Goal: Find specific page/section: Find specific page/section

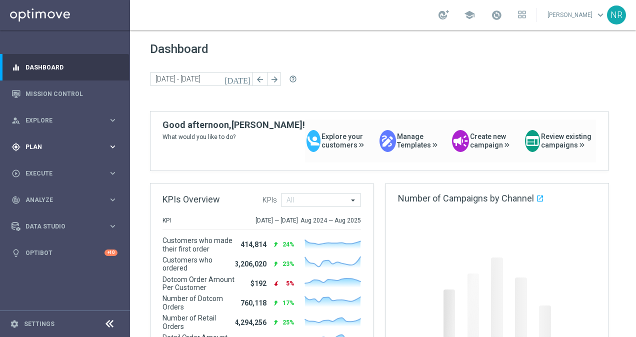
click at [53, 141] on div "gps_fixed Plan keyboard_arrow_right" at bounding box center [64, 146] width 129 height 26
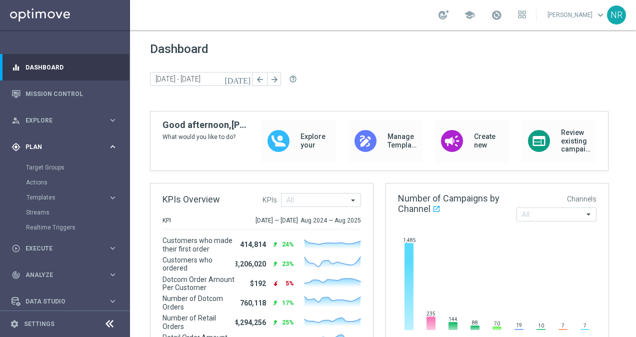
click at [43, 147] on span "Plan" at bounding box center [66, 147] width 82 height 6
click at [36, 148] on span "Plan" at bounding box center [66, 147] width 82 height 6
click at [45, 199] on span "Templates" at bounding box center [61, 197] width 71 height 6
click at [45, 214] on link "Optimail" at bounding box center [67, 212] width 73 height 8
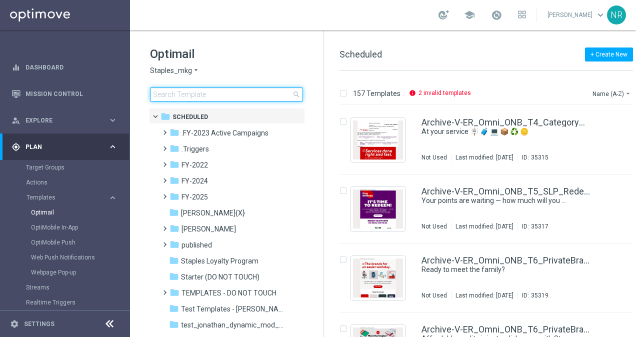
click at [242, 89] on input at bounding box center [226, 94] width 153 height 14
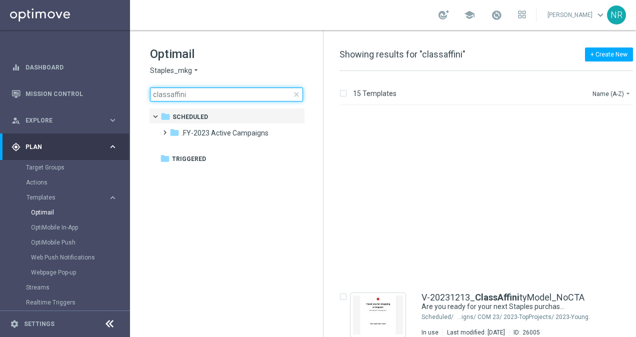
scroll to position [443, 0]
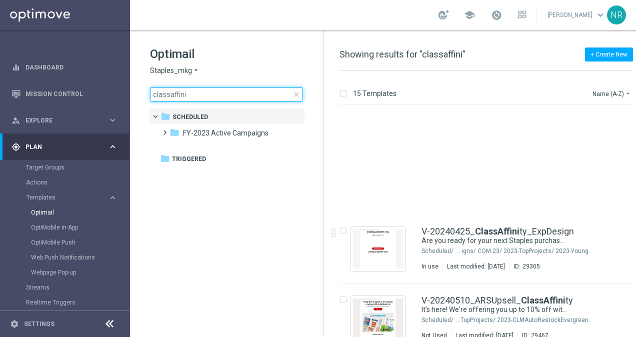
click at [118, 87] on main "equalizer Dashboard Mission Control" at bounding box center [318, 168] width 636 height 337
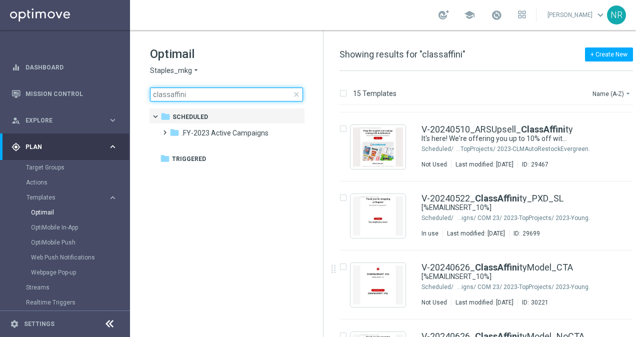
type input "classaffini"
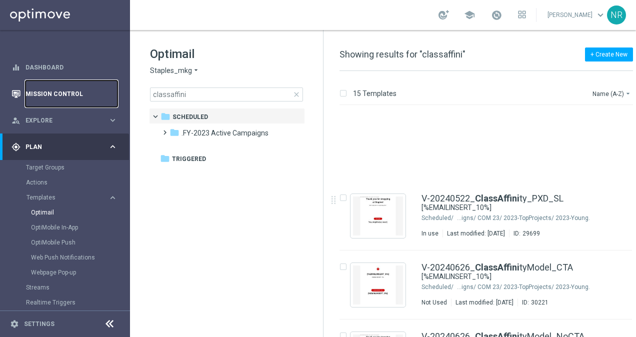
click at [54, 90] on link "Mission Control" at bounding box center [71, 93] width 92 height 26
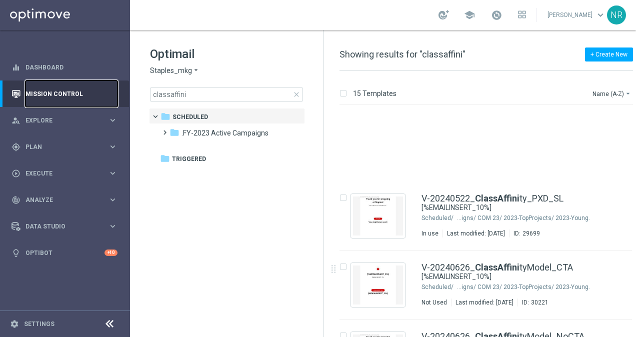
click at [79, 92] on link "Mission Control" at bounding box center [71, 93] width 92 height 26
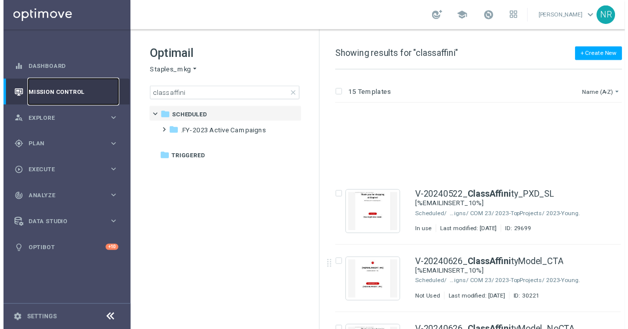
scroll to position [747, 0]
